Goal: Navigation & Orientation: Find specific page/section

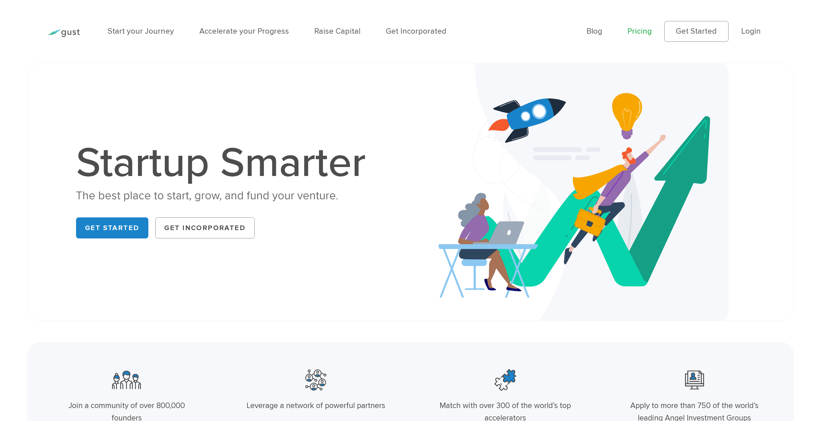
drag, startPoint x: 0, startPoint y: 0, endPoint x: 643, endPoint y: 29, distance: 643.6
click at [643, 29] on link "Pricing" at bounding box center [640, 32] width 24 height 10
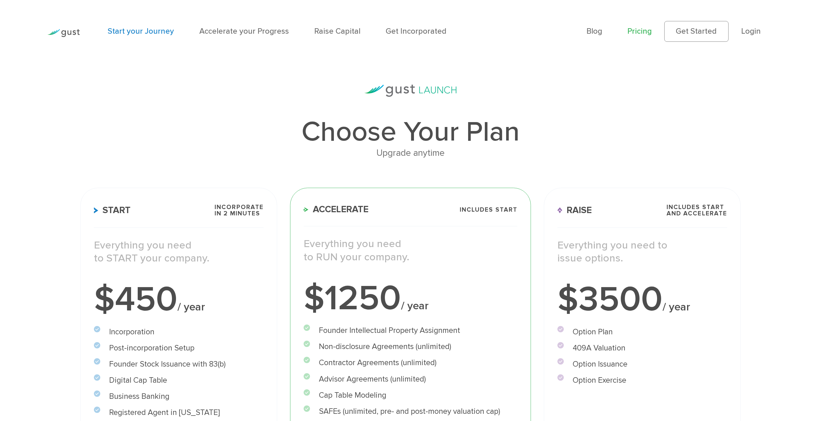
click at [145, 33] on link "Start your Journey" at bounding box center [141, 32] width 66 height 10
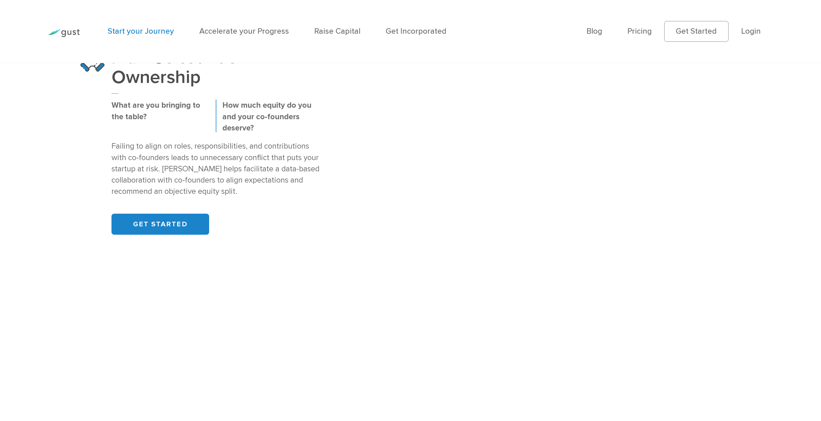
scroll to position [865, 0]
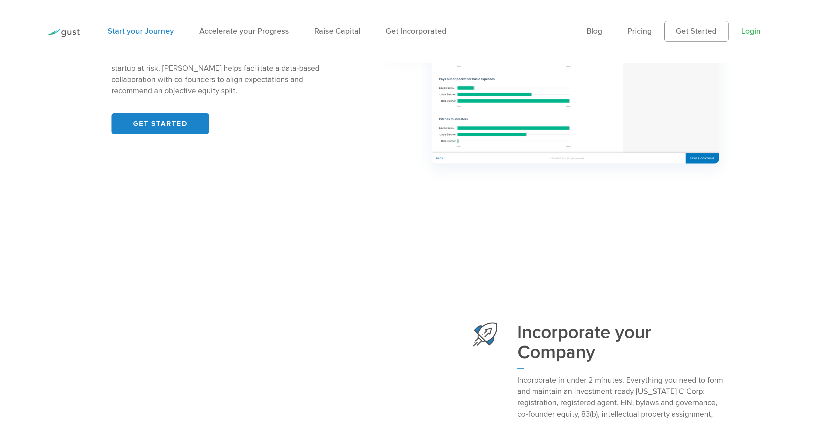
click at [752, 35] on link "Login" at bounding box center [751, 32] width 20 height 10
